Goal: Browse casually: Explore the website without a specific task or goal

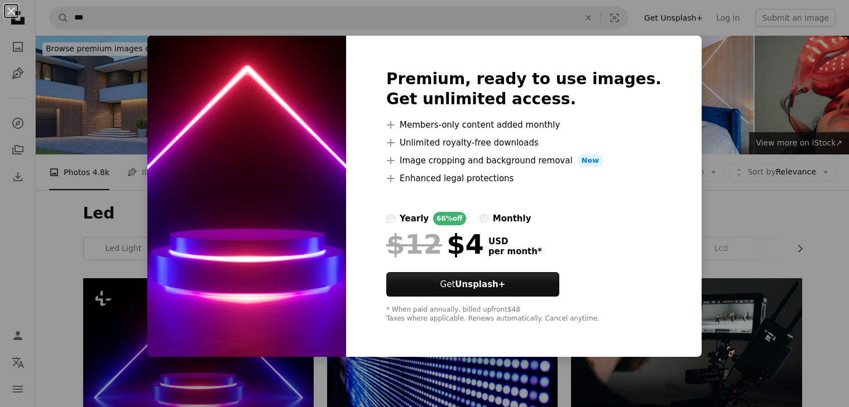
scroll to position [223, 0]
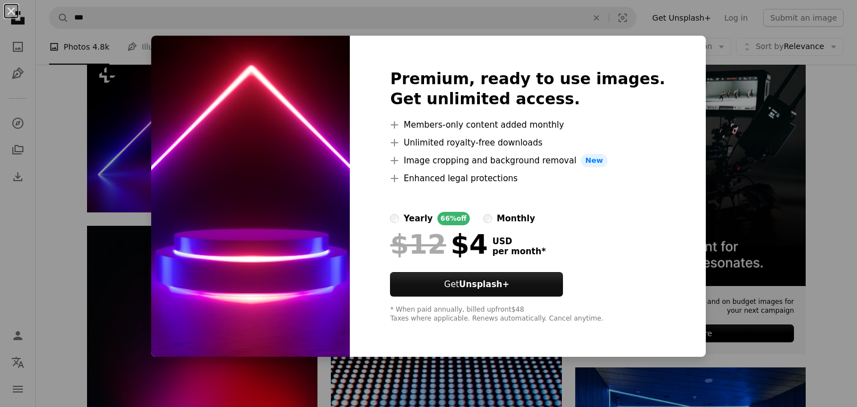
click at [711, 128] on div "An X shape Premium, ready to use images. Get unlimited access. A plus sign Memb…" at bounding box center [428, 203] width 857 height 407
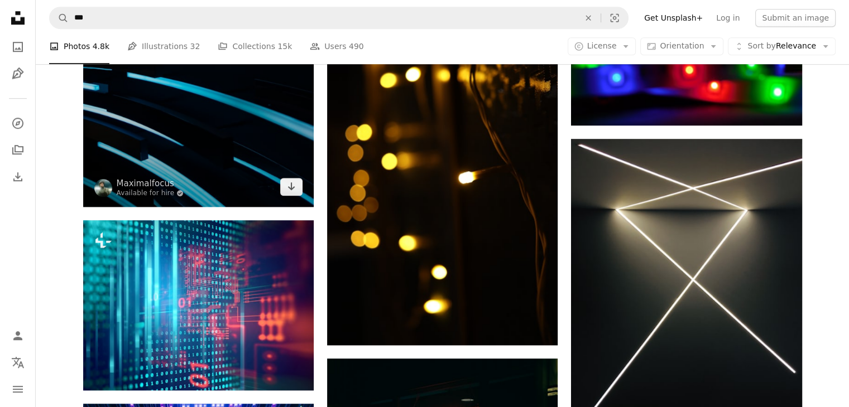
scroll to position [893, 0]
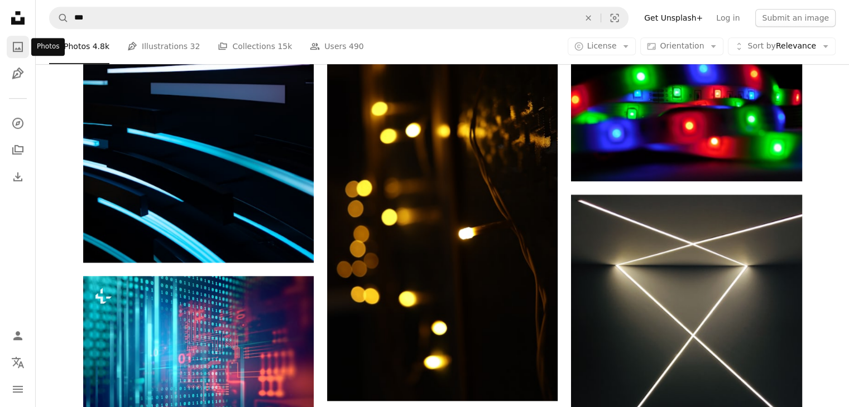
click at [10, 57] on link "A photo" at bounding box center [18, 47] width 22 height 22
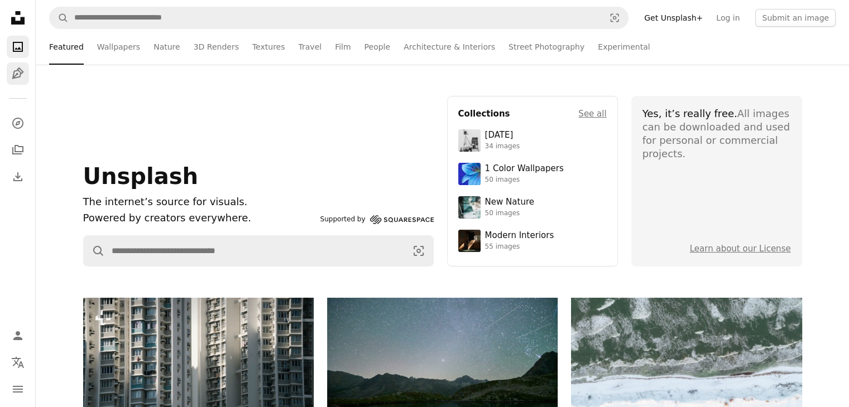
click at [20, 80] on link "Pen Tool" at bounding box center [18, 73] width 22 height 22
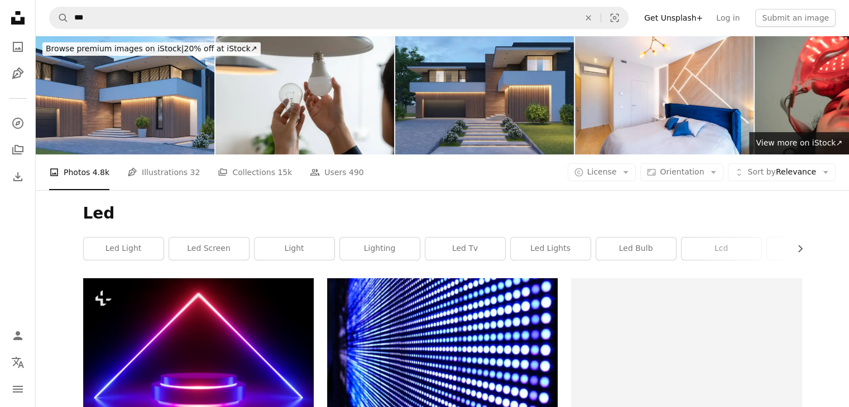
scroll to position [893, 0]
